Goal: Check status: Check status

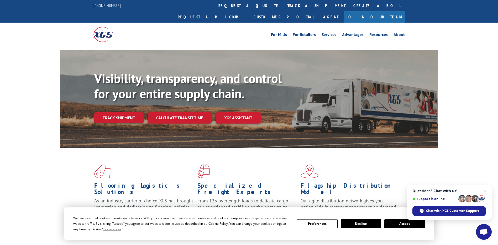
click at [397, 222] on button "Accept" at bounding box center [405, 223] width 40 height 9
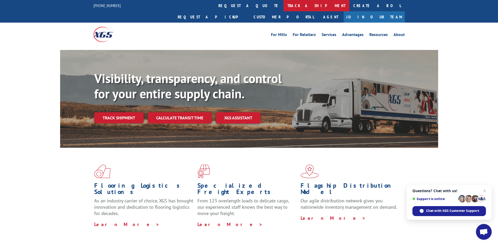
click at [284, 5] on link "track a shipment" at bounding box center [317, 5] width 66 height 11
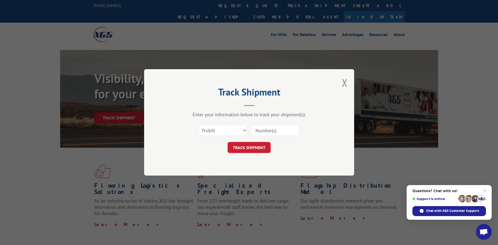
click at [266, 131] on input at bounding box center [275, 130] width 48 height 11
click at [226, 127] on select "Select category... Probill BOL PO" at bounding box center [223, 130] width 48 height 11
select select "po"
click at [199, 125] on select "Select category... Probill BOL PO" at bounding box center [223, 130] width 48 height 11
paste input "44504806"
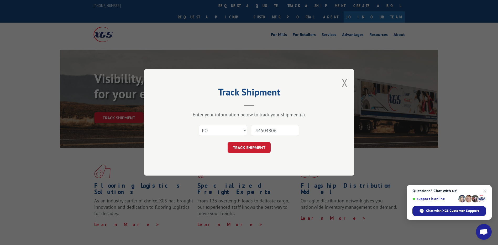
click at [267, 133] on input "44504806" at bounding box center [275, 130] width 48 height 11
click at [266, 132] on input "44504806" at bounding box center [275, 130] width 48 height 11
type input "44504806"
click at [253, 148] on button "TRACK SHIPMENT" at bounding box center [249, 147] width 43 height 11
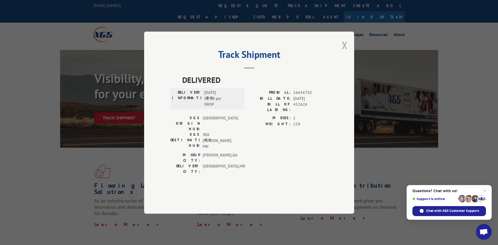
click at [344, 52] on button "Close modal" at bounding box center [345, 45] width 6 height 14
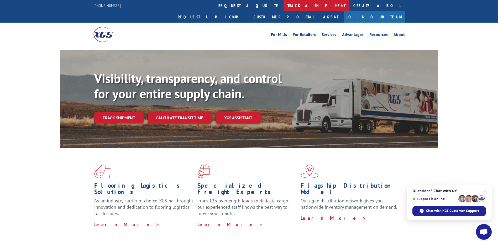
click at [284, 5] on link "track a shipment" at bounding box center [317, 5] width 66 height 11
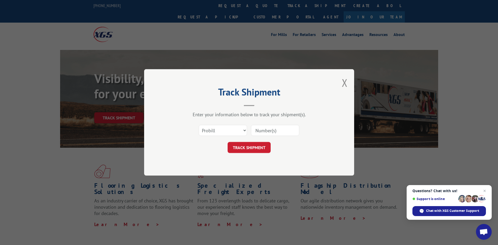
paste input "44504806"
click at [266, 131] on input "44504806" at bounding box center [275, 130] width 48 height 11
type input "44504806"
click at [258, 151] on button "TRACK SHIPMENT" at bounding box center [249, 147] width 43 height 11
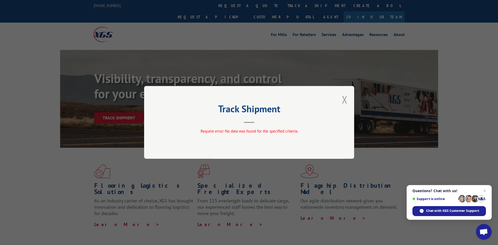
click at [344, 98] on button "Close modal" at bounding box center [345, 99] width 6 height 14
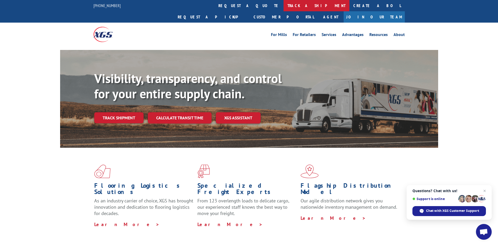
click at [284, 6] on link "track a shipment" at bounding box center [317, 5] width 66 height 11
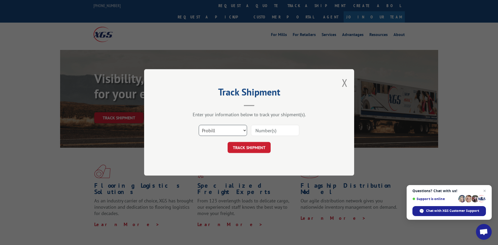
click at [239, 131] on select "Select category... Probill BOL PO" at bounding box center [223, 130] width 48 height 11
select select "po"
click at [199, 125] on select "Select category... Probill BOL PO" at bounding box center [223, 130] width 48 height 11
paste input "44504806"
click at [266, 129] on input "44504806" at bounding box center [275, 130] width 48 height 11
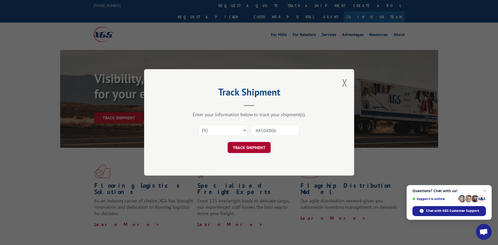
type input "44504806"
click at [264, 152] on button "TRACK SHIPMENT" at bounding box center [249, 147] width 43 height 11
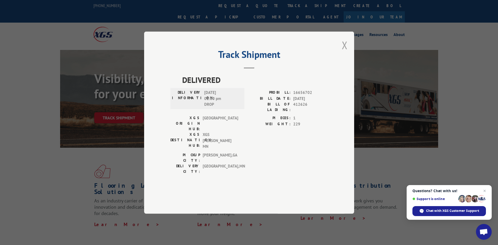
click at [345, 52] on button "Close modal" at bounding box center [345, 45] width 6 height 14
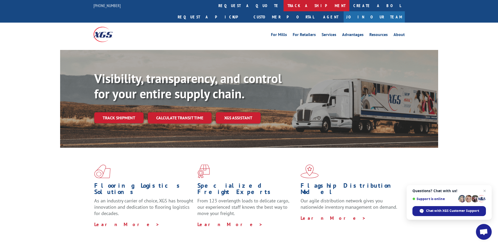
click at [284, 4] on link "track a shipment" at bounding box center [317, 5] width 66 height 11
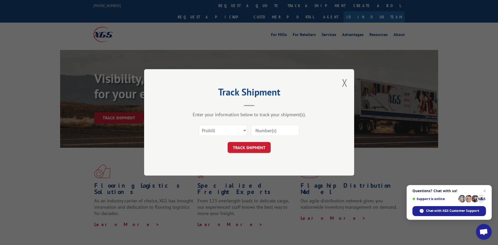
click at [261, 130] on input at bounding box center [275, 130] width 48 height 11
paste input "44504806"
type input "44504806"
click at [238, 128] on select "Select category... Probill BOL PO" at bounding box center [223, 130] width 48 height 11
select select "po"
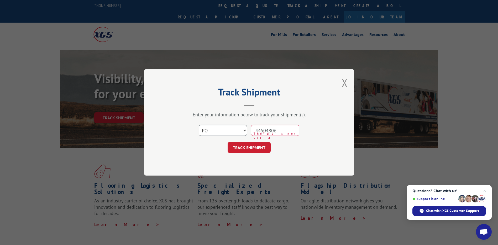
click at [199, 125] on select "Select category... Probill BOL PO" at bounding box center [223, 130] width 48 height 11
click at [266, 129] on input "44504806" at bounding box center [275, 130] width 48 height 11
type input "44504806"
click at [243, 130] on select "Select category... Probill BOL PO" at bounding box center [223, 130] width 48 height 11
select select "bol"
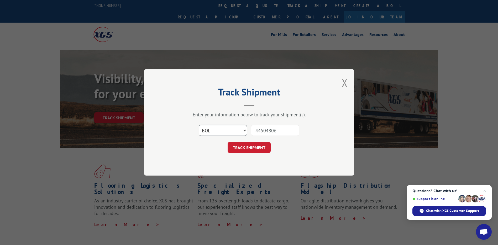
click at [199, 125] on select "Select category... Probill BOL PO" at bounding box center [223, 130] width 48 height 11
click at [245, 150] on button "TRACK SHIPMENT" at bounding box center [249, 147] width 43 height 11
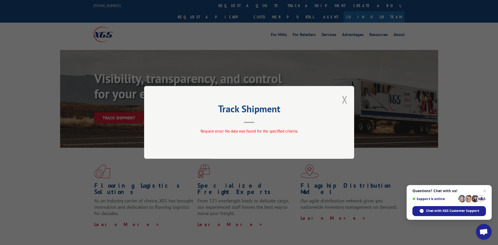
click at [344, 100] on button "Close modal" at bounding box center [345, 99] width 6 height 14
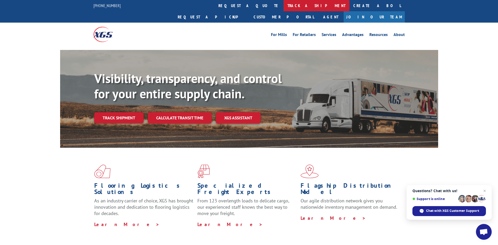
click at [284, 7] on link "track a shipment" at bounding box center [317, 5] width 66 height 11
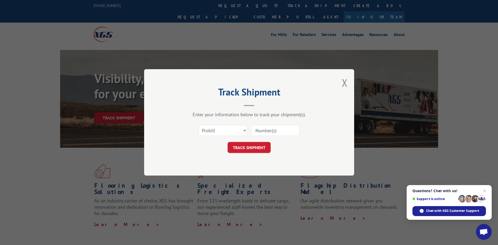
click at [261, 127] on input at bounding box center [275, 130] width 48 height 11
type input "44504806"
click at [241, 128] on select "Select category... Probill BOL PO" at bounding box center [223, 130] width 48 height 11
select select "po"
click at [199, 125] on select "Select category... Probill BOL PO" at bounding box center [223, 130] width 48 height 11
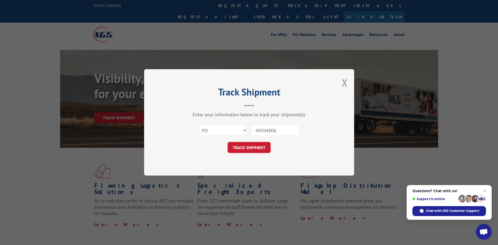
click at [251, 141] on form "Select category... Probill BOL PO 44504806 TRACK SHIPMENT" at bounding box center [249, 137] width 158 height 31
click at [250, 149] on button "TRACK SHIPMENT" at bounding box center [249, 147] width 43 height 11
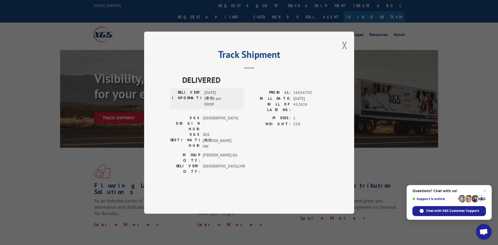
click at [240, 29] on div "Track Shipment DELIVERED DELIVERY INFORMATION: [DATE] 01:00 pm DROP PROBILL: 16…" at bounding box center [249, 122] width 498 height 245
click at [346, 52] on button "Close modal" at bounding box center [345, 45] width 6 height 14
